Goal: Task Accomplishment & Management: Use online tool/utility

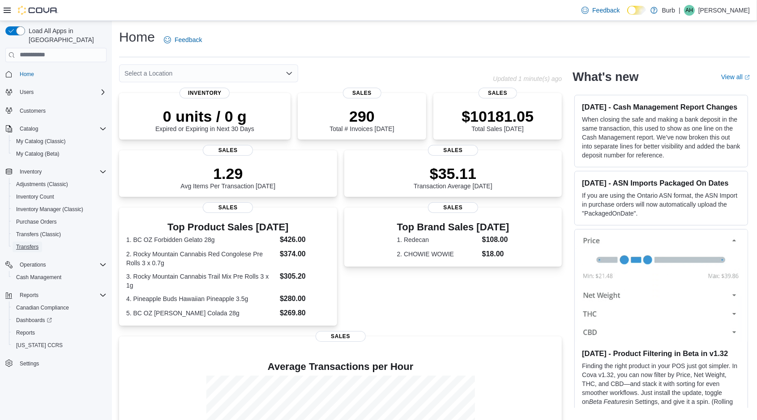
click at [23, 244] on span "Transfers" at bounding box center [27, 247] width 22 height 7
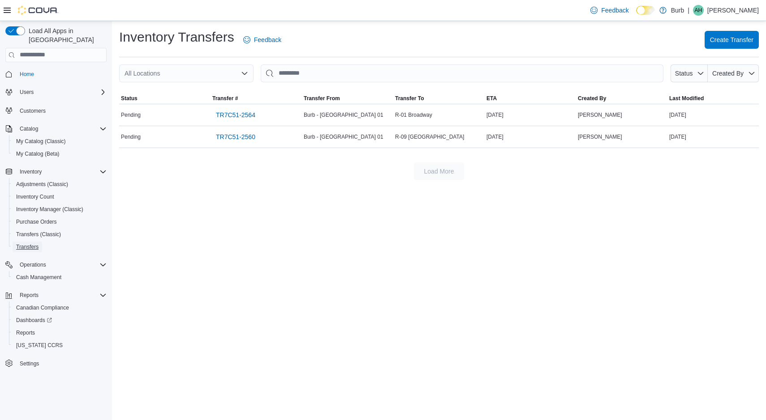
click at [32, 244] on span "Transfers" at bounding box center [27, 247] width 22 height 7
click at [289, 300] on div "Inventory Transfers Feedback Create Transfer All Locations Status Created By So…" at bounding box center [439, 220] width 654 height 399
